Goal: Navigation & Orientation: Find specific page/section

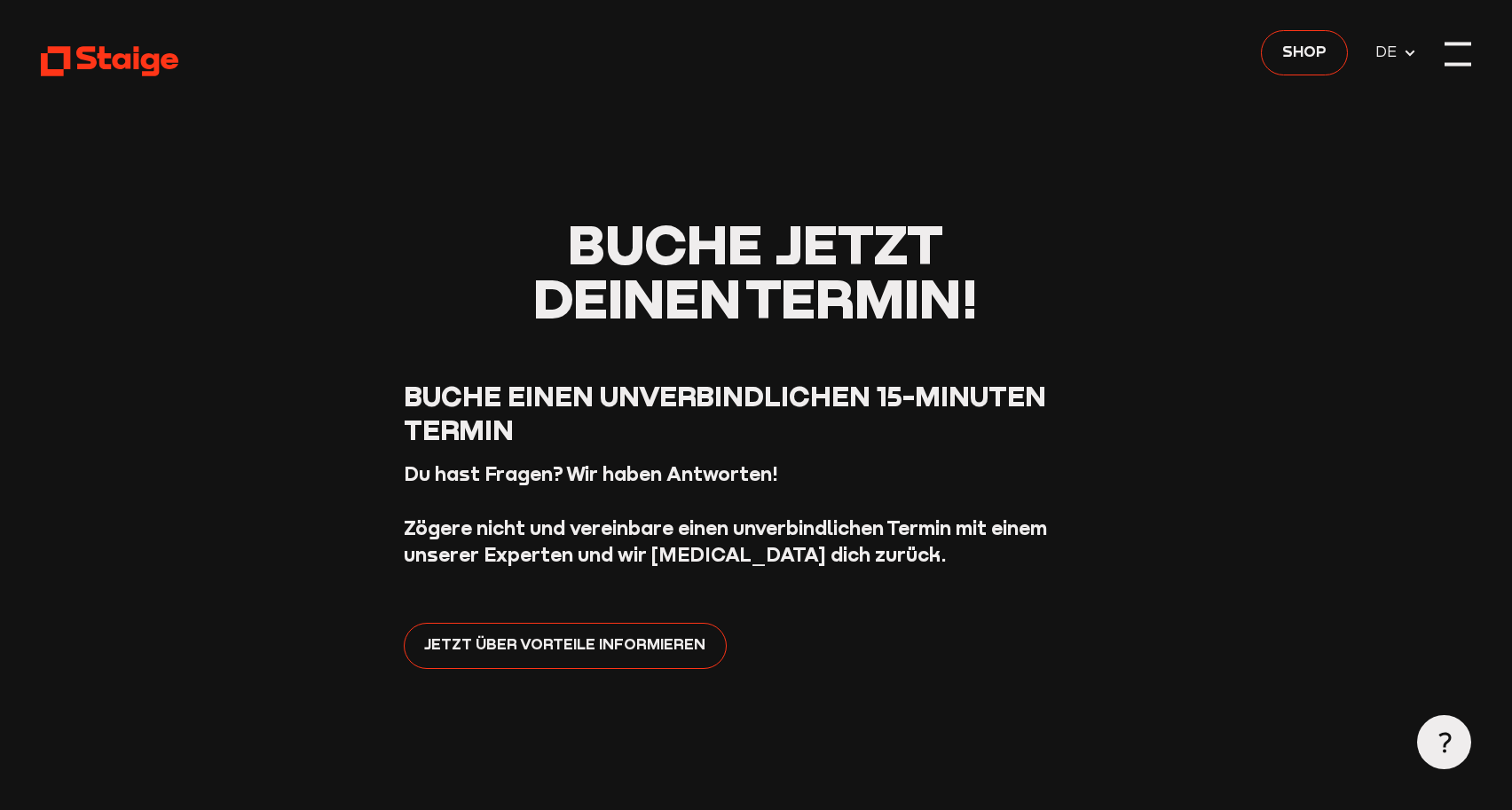
click at [1453, 59] on div at bounding box center [1458, 54] width 28 height 28
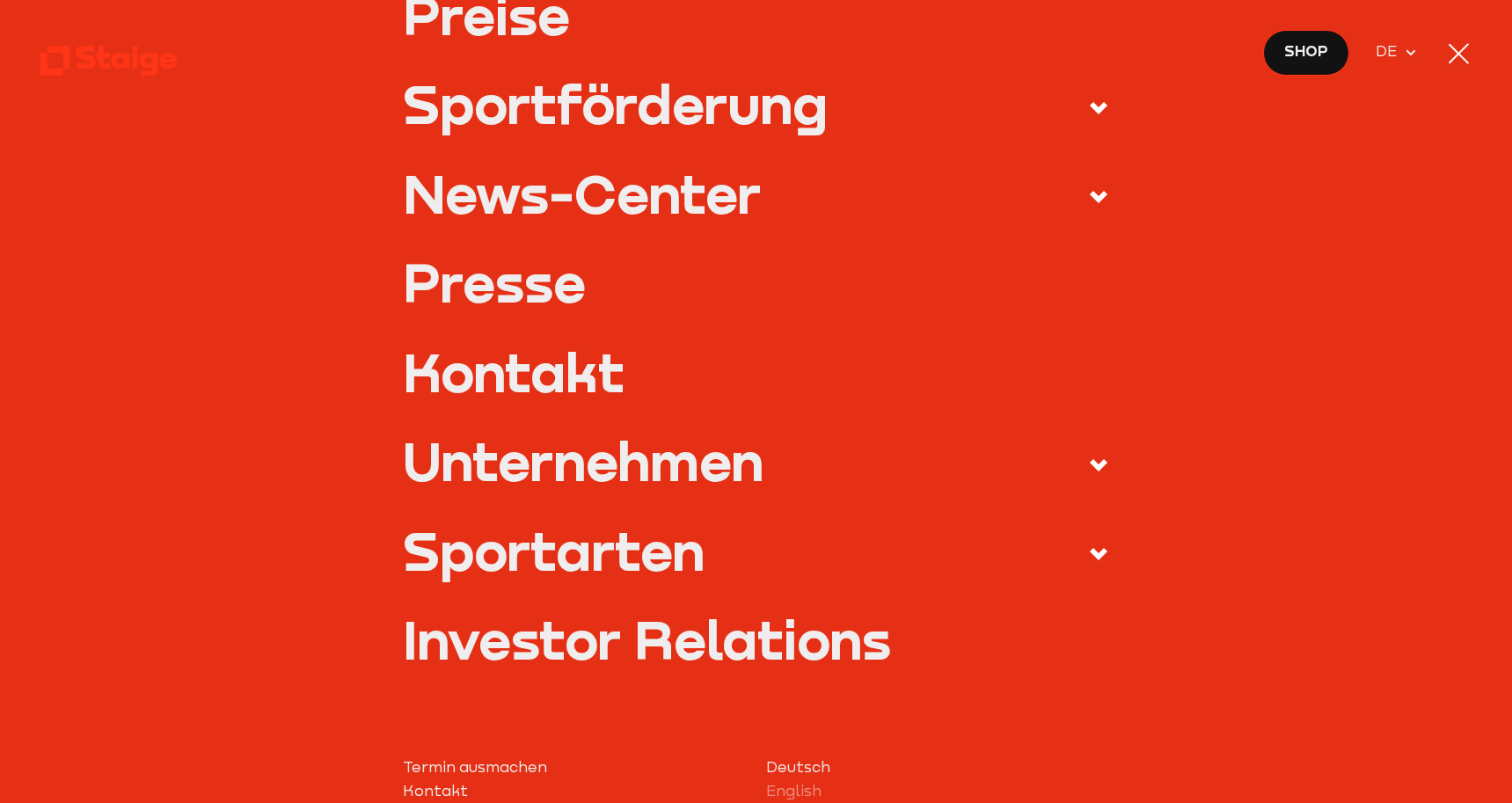
click at [571, 457] on div "Unternehmen" at bounding box center [583, 461] width 360 height 53
click at [0, 0] on input "Unternehmen" at bounding box center [0, 0] width 0 height 0
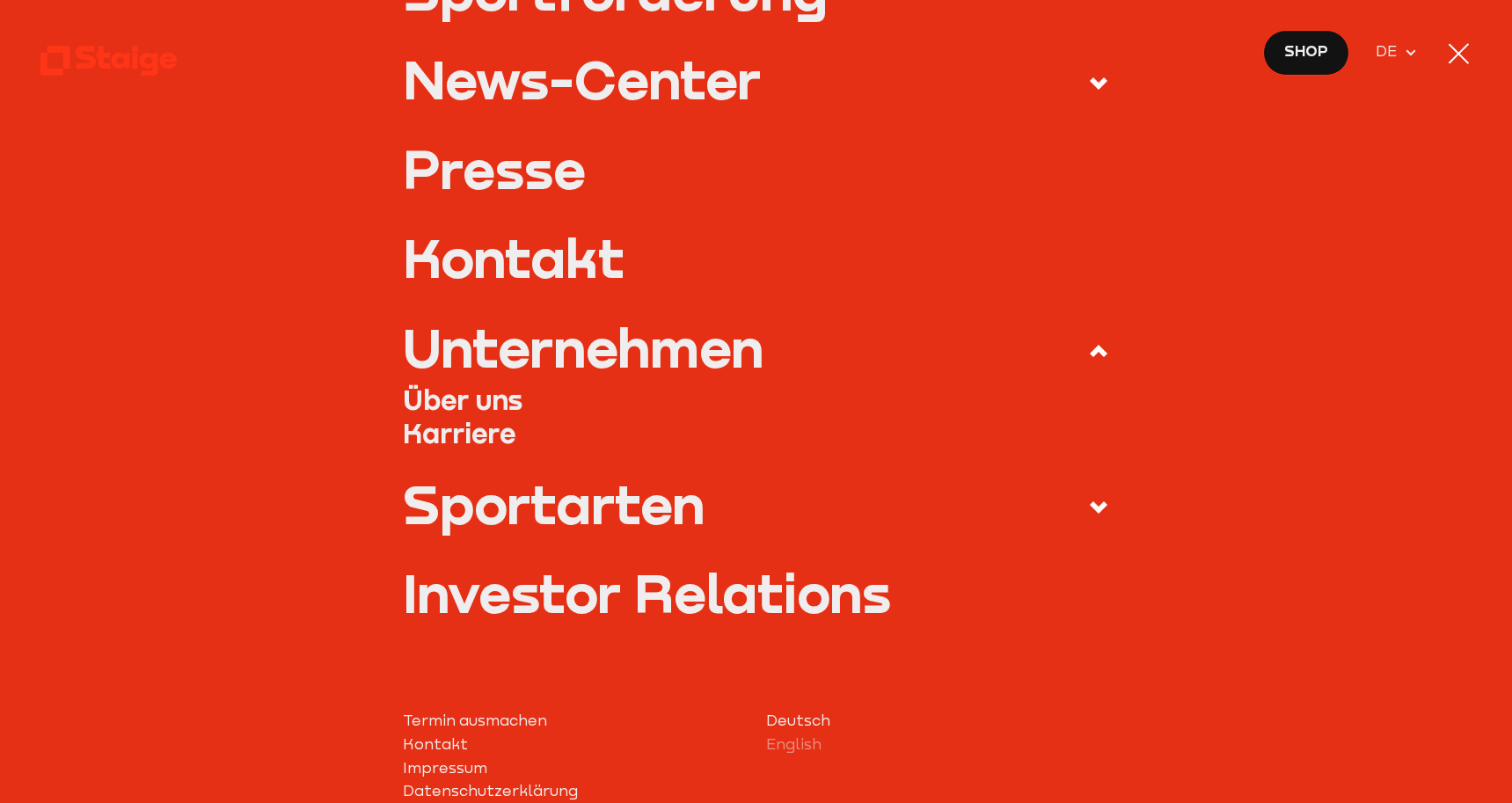
scroll to position [370, 0]
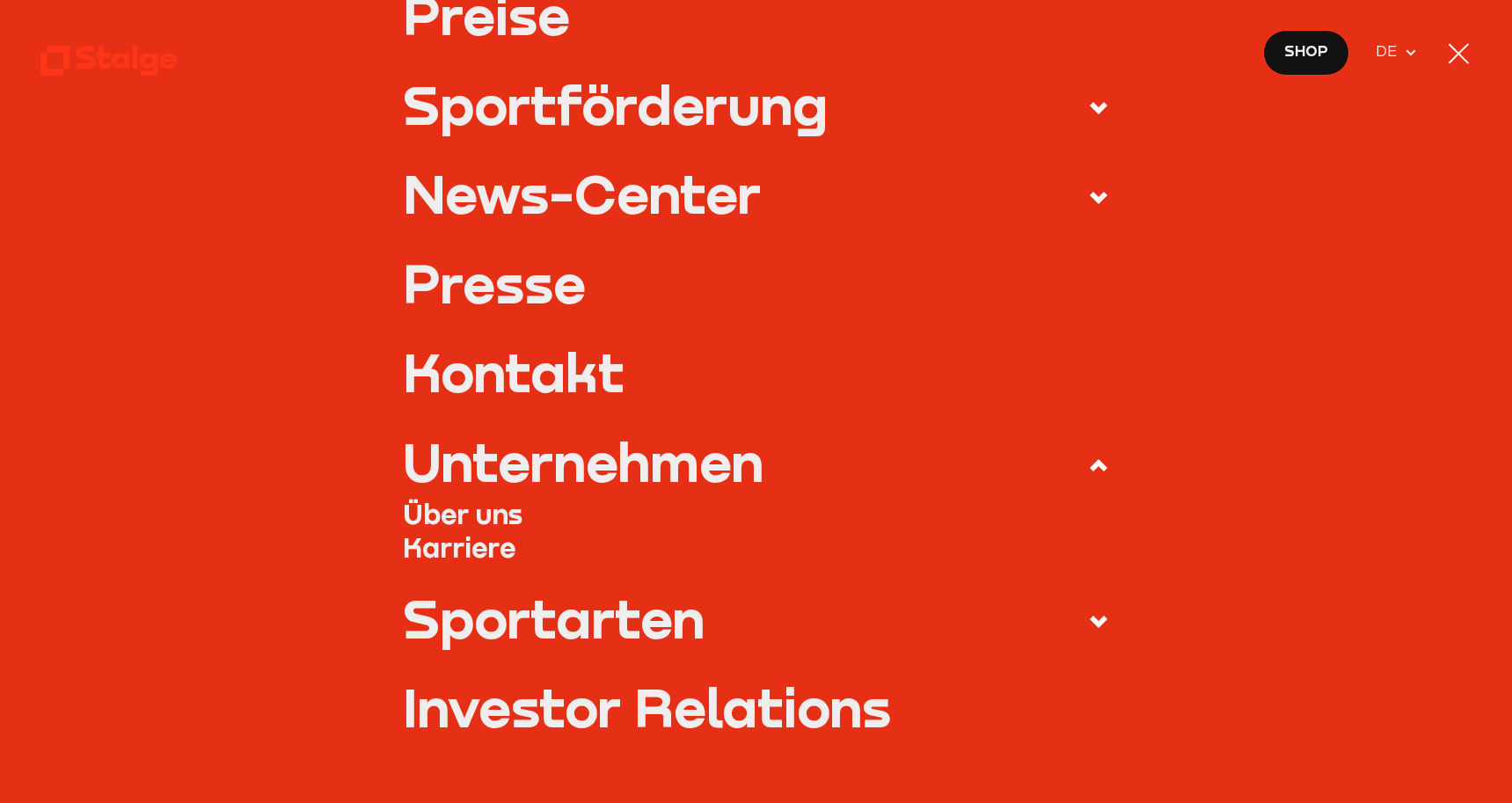
click at [442, 516] on link "Über uns" at bounding box center [756, 513] width 705 height 33
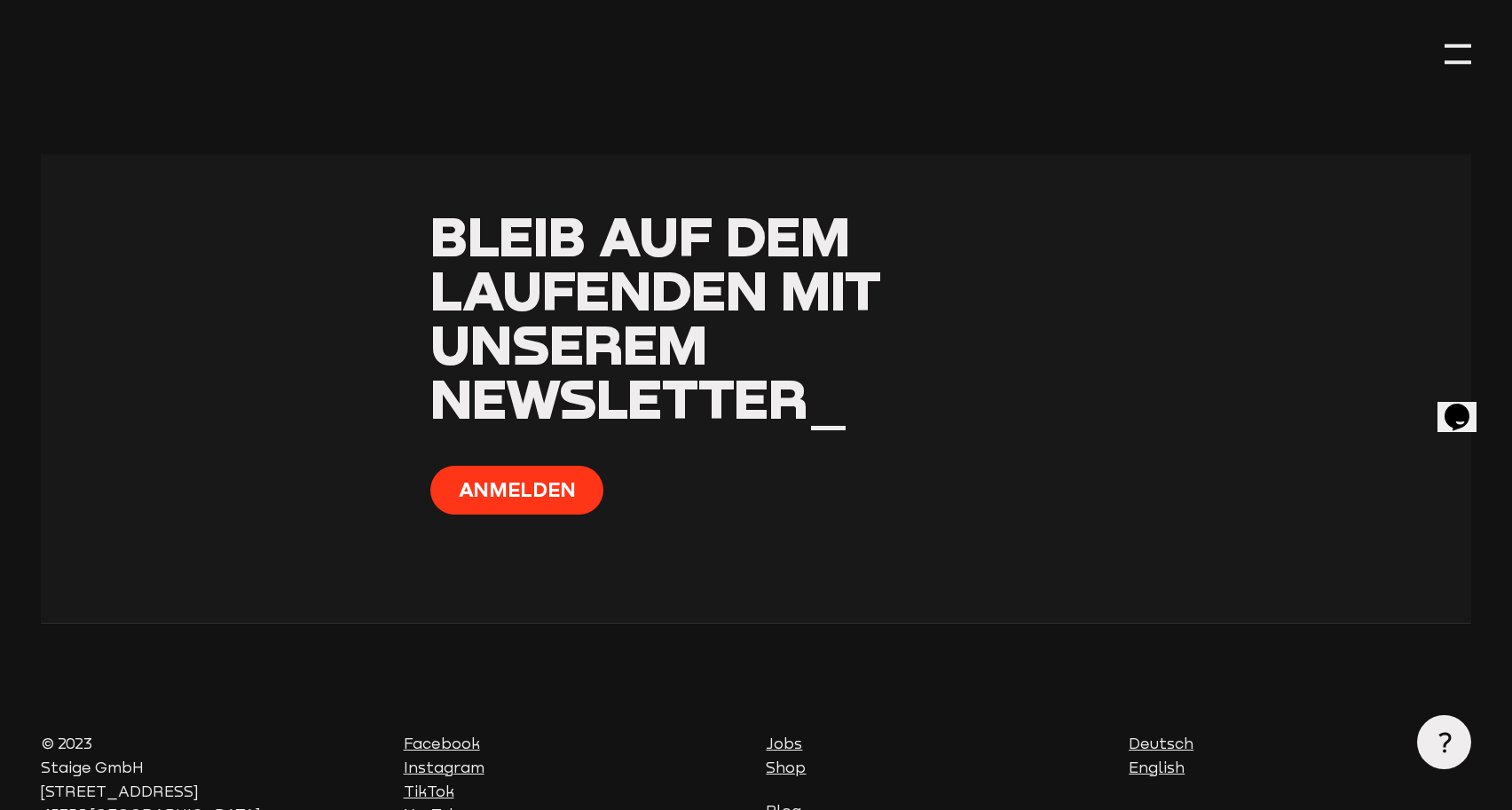
scroll to position [5238, 0]
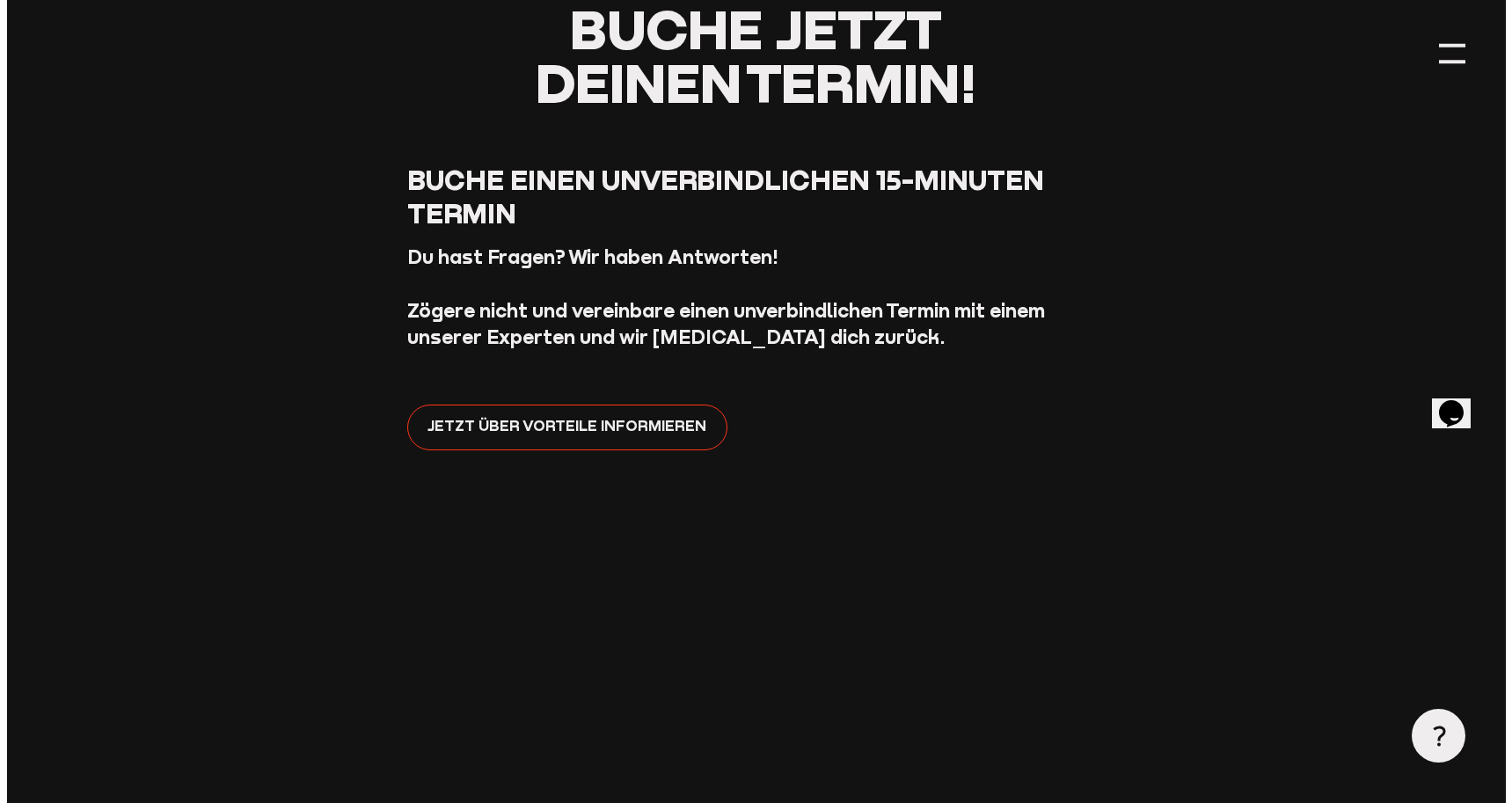
scroll to position [56, 0]
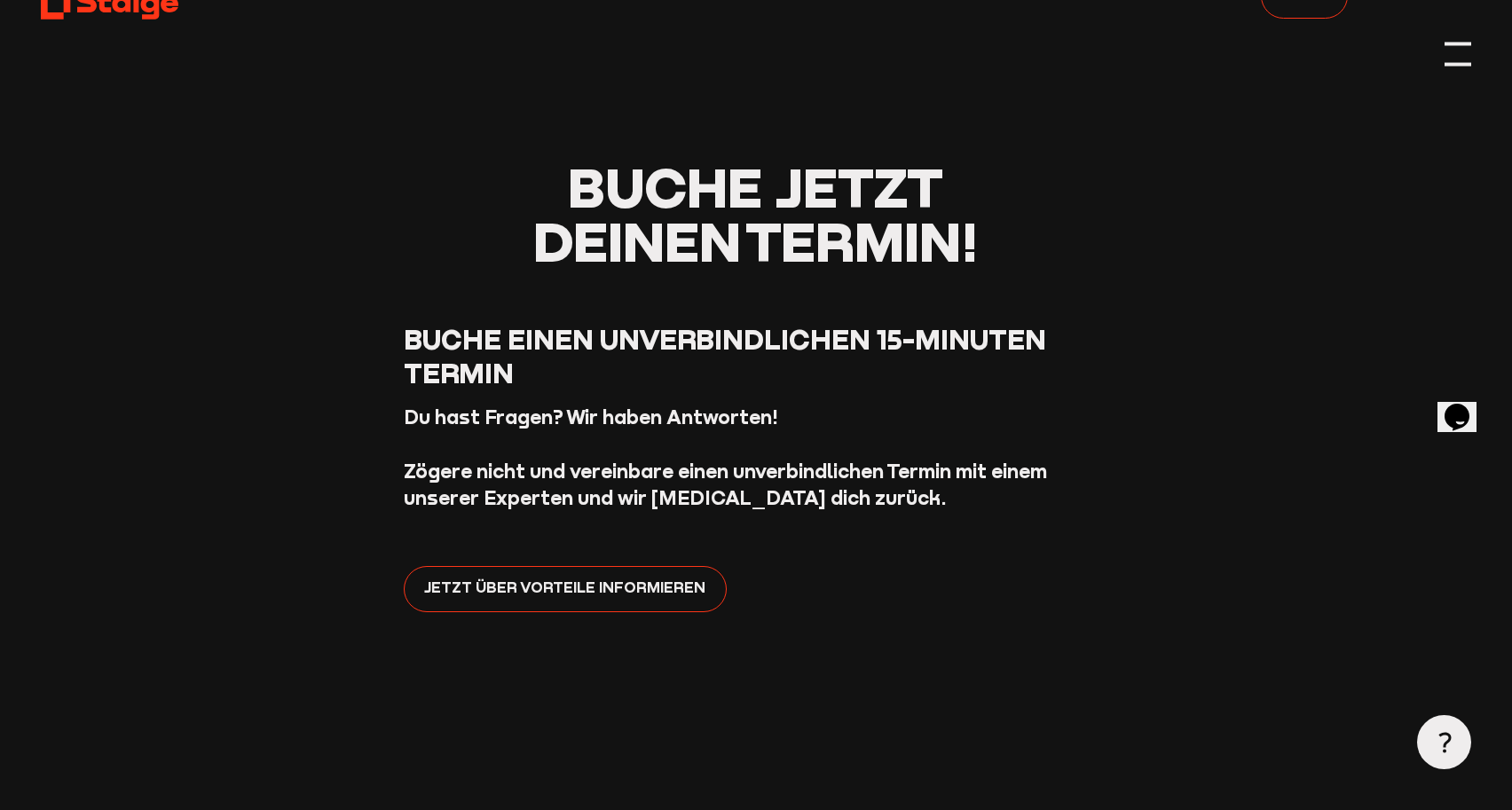
click at [1467, 57] on div at bounding box center [1458, 54] width 28 height 28
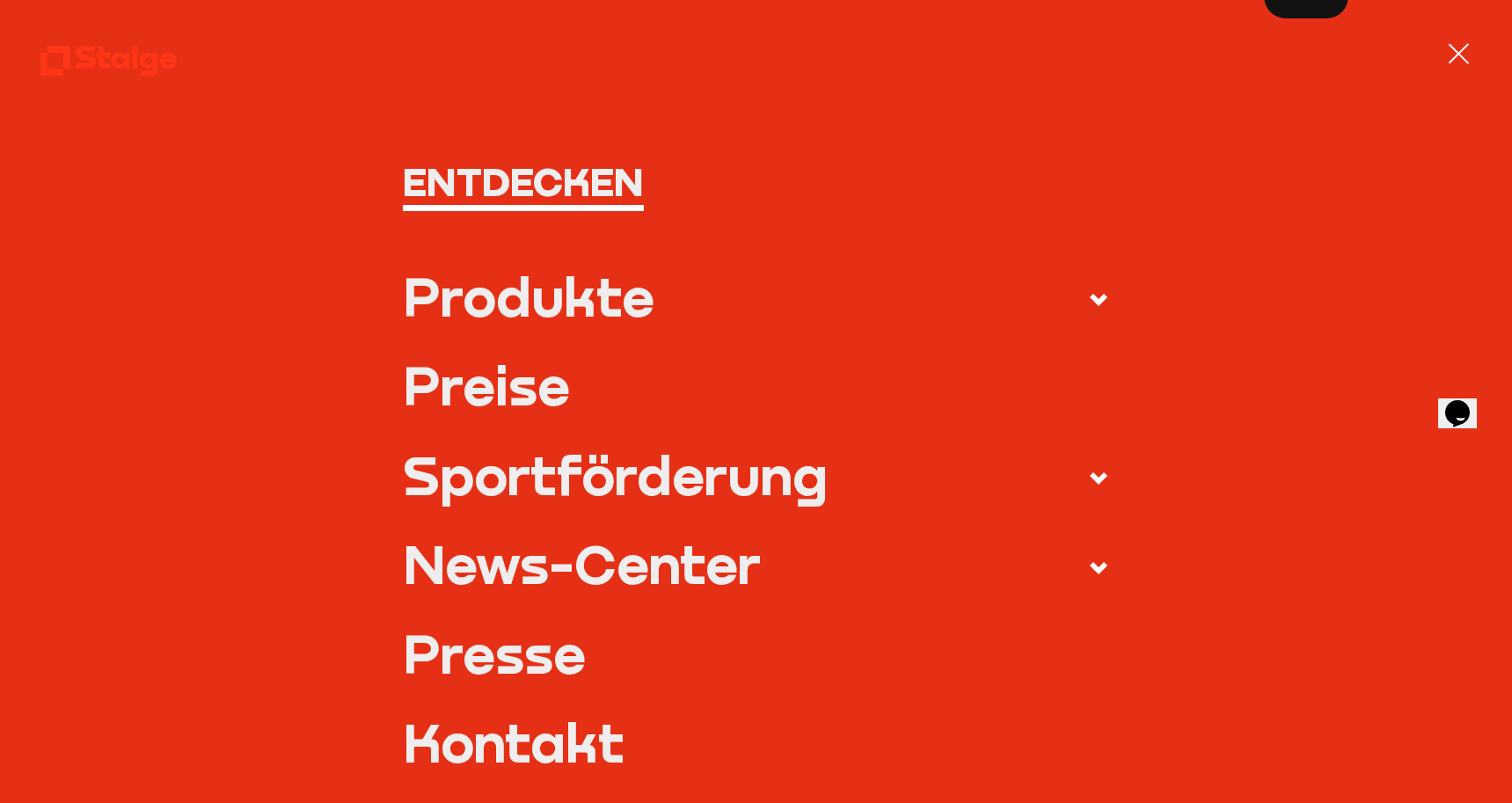
scroll to position [694, 0]
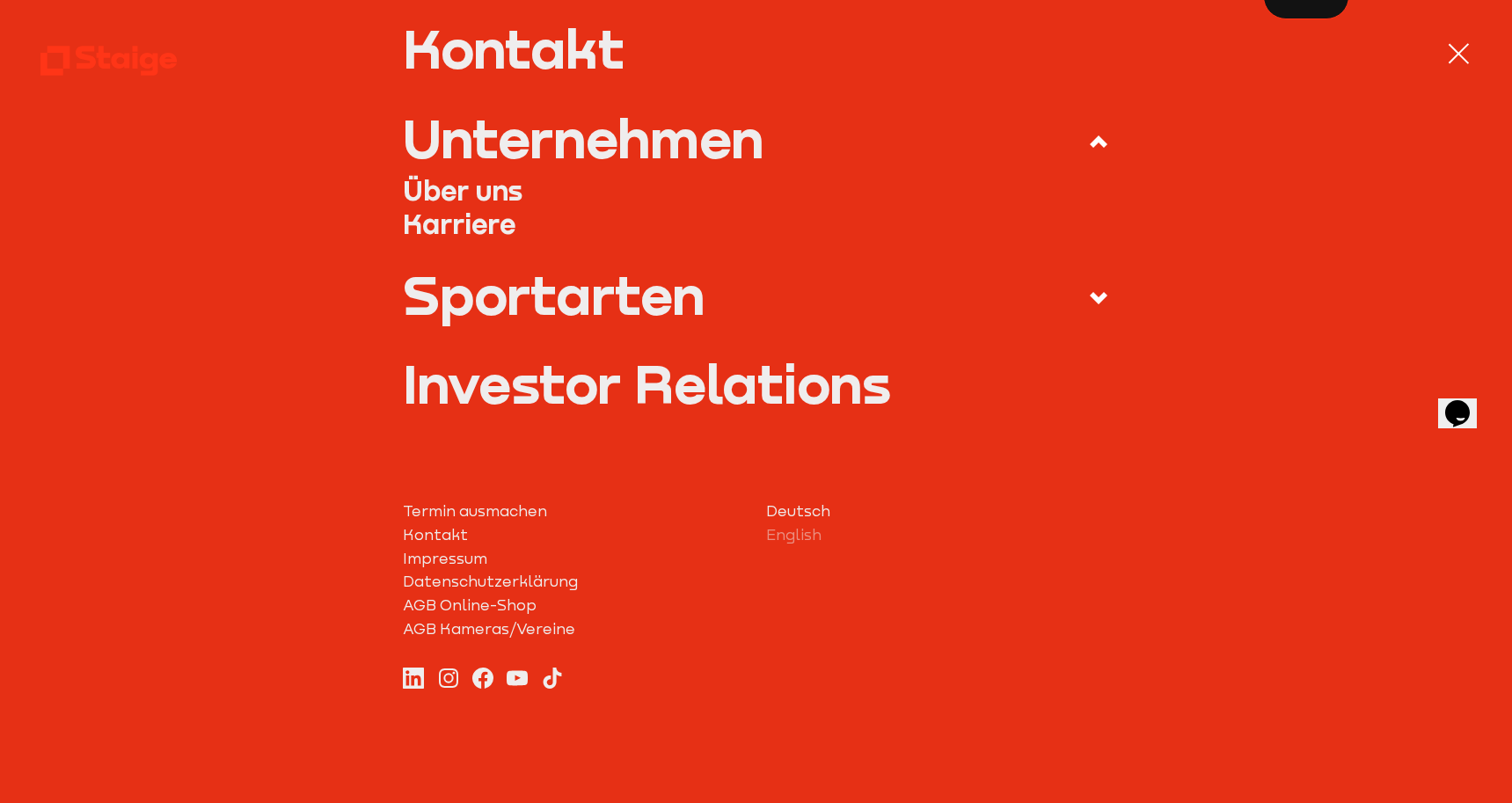
click at [493, 395] on link "Investor Relations" at bounding box center [756, 383] width 705 height 53
